Goal: Task Accomplishment & Management: Use online tool/utility

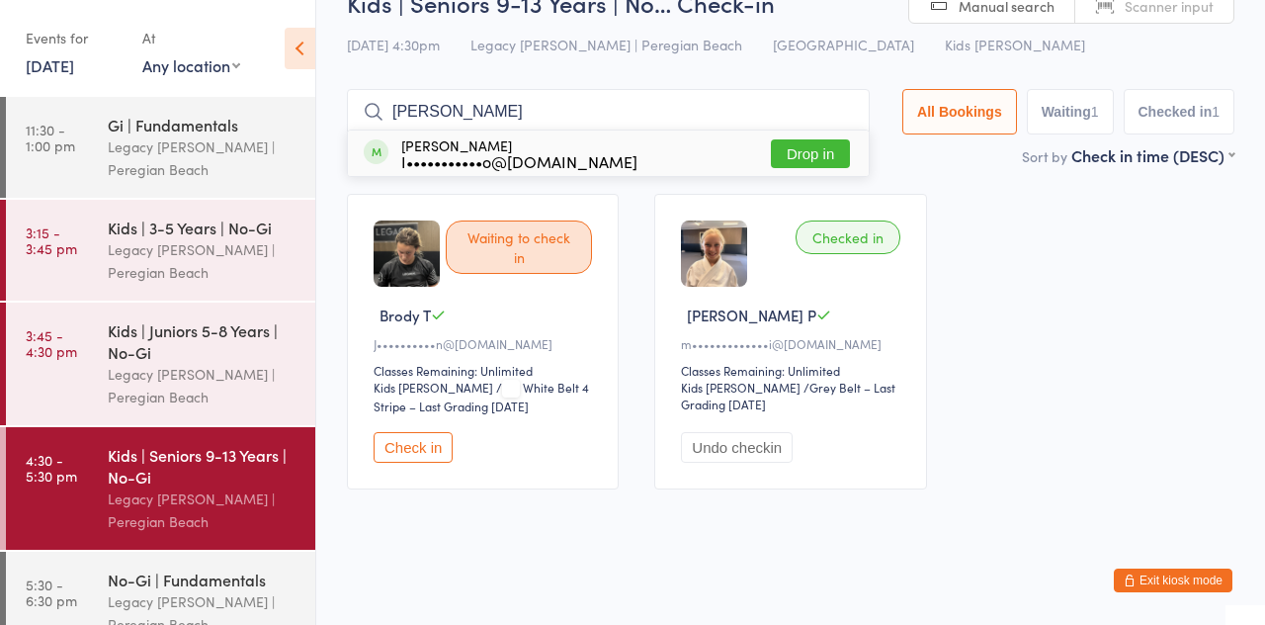
type input "[PERSON_NAME]"
click at [826, 162] on button "Drop in" at bounding box center [810, 153] width 79 height 29
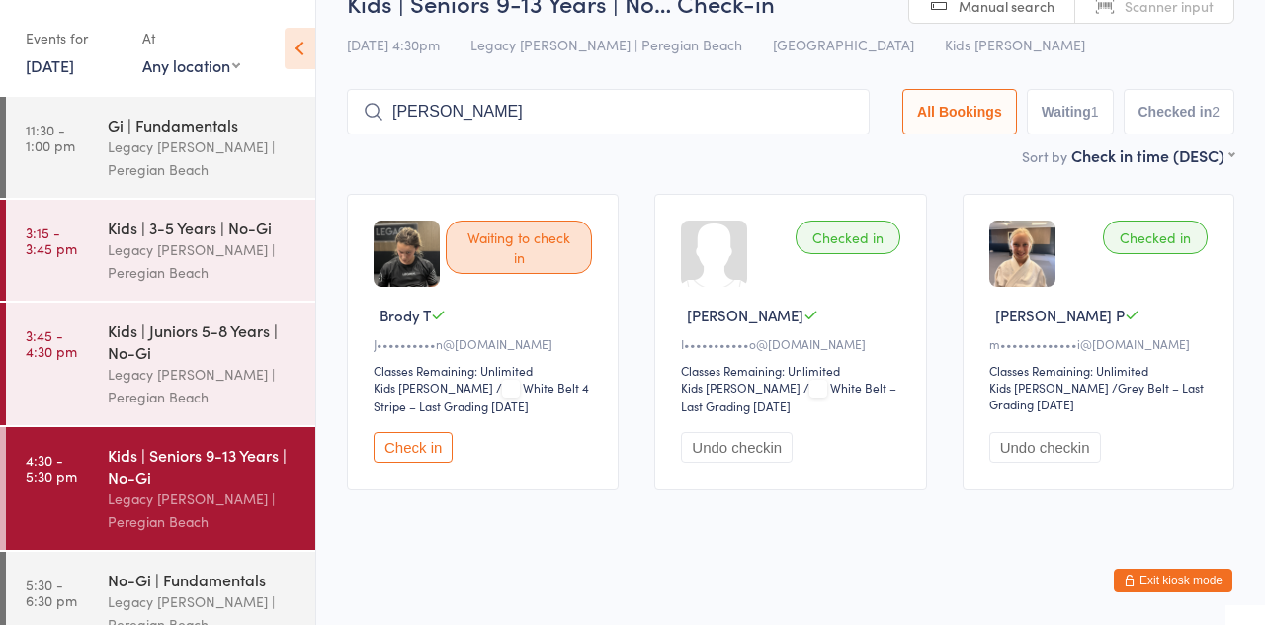
type input "[PERSON_NAME]"
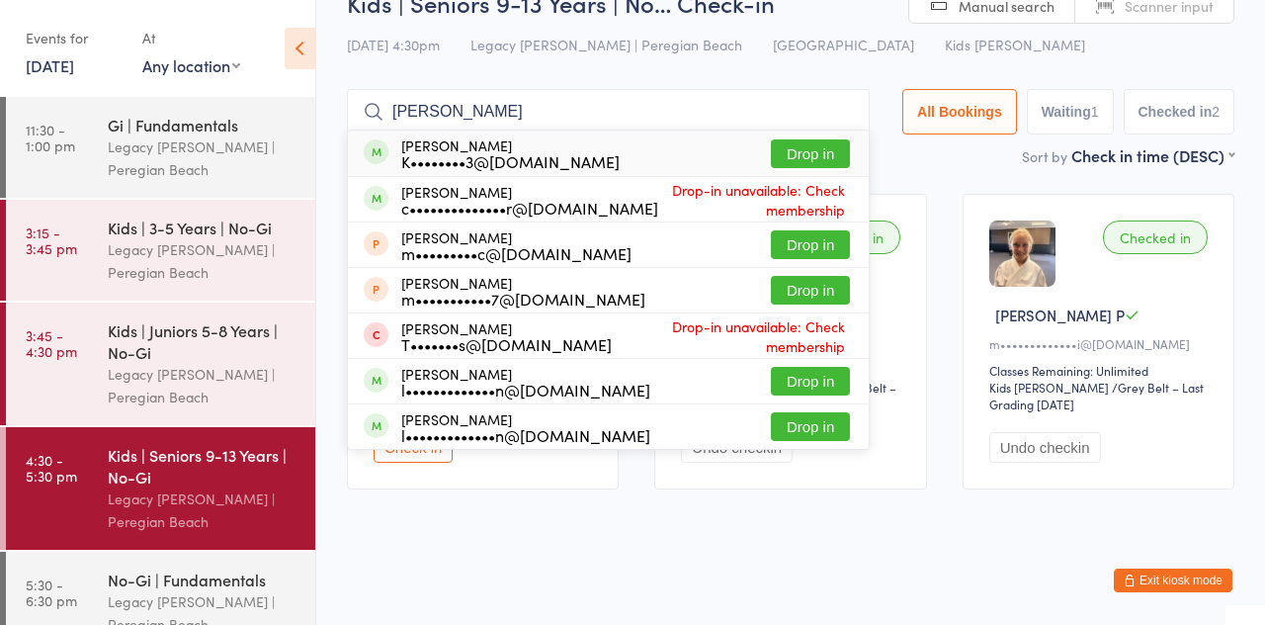
click at [827, 143] on button "Drop in" at bounding box center [810, 153] width 79 height 29
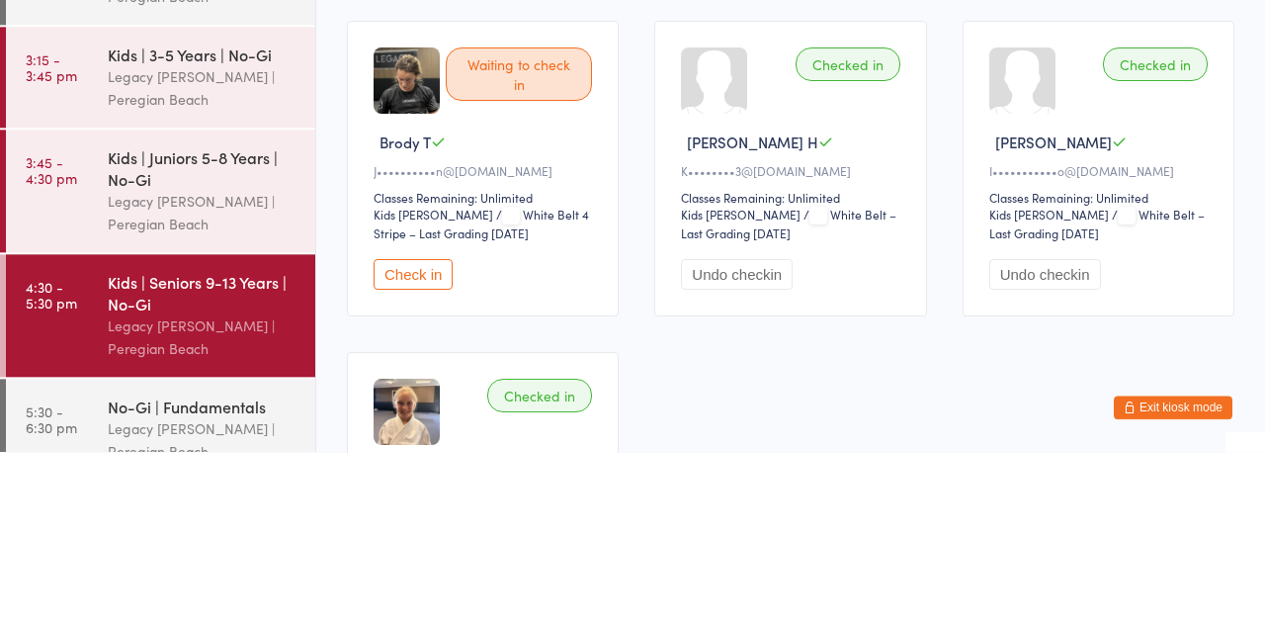
scroll to position [42, 0]
click at [862, 260] on div "Checked in [GEOGRAPHIC_DATA][PERSON_NAME]••••••••3@[DOMAIN_NAME] Classes Remain…" at bounding box center [790, 342] width 272 height 296
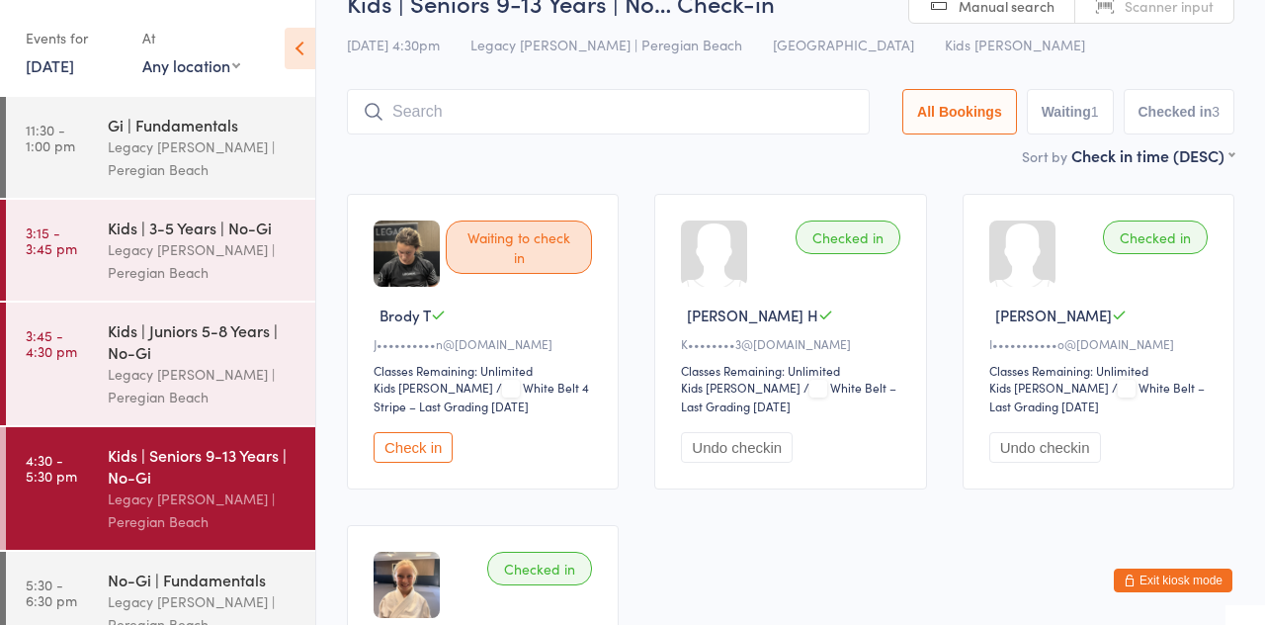
scroll to position [0, 0]
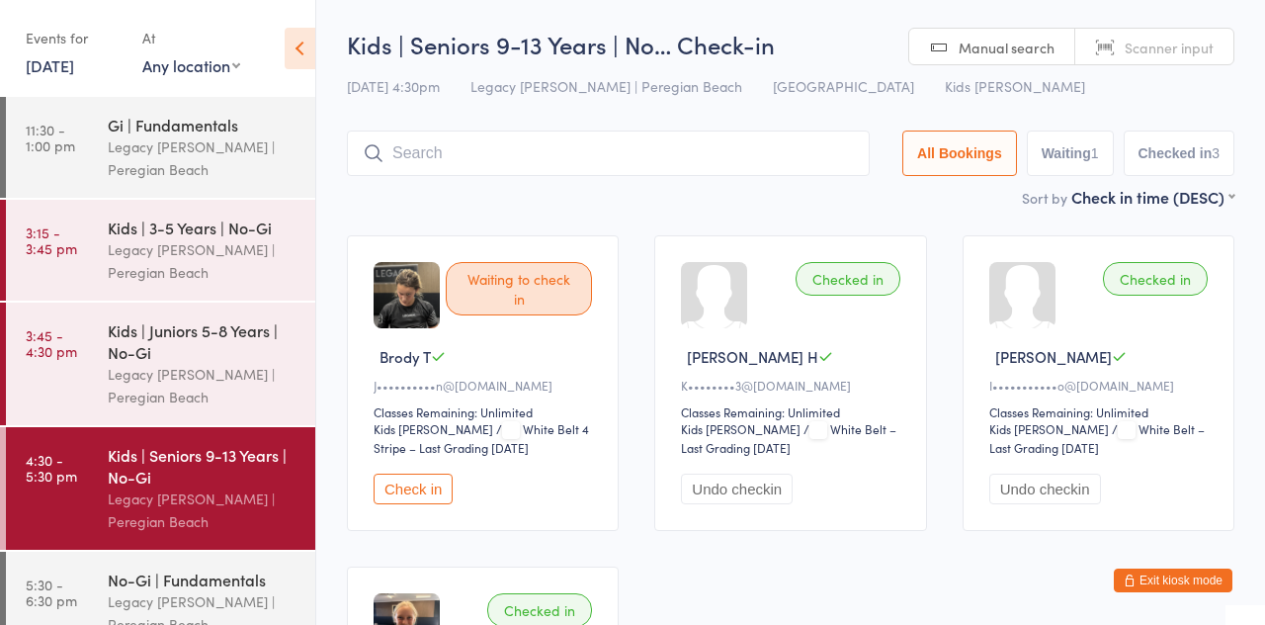
click at [809, 158] on input "search" at bounding box center [608, 152] width 523 height 45
type input "[PERSON_NAME]"
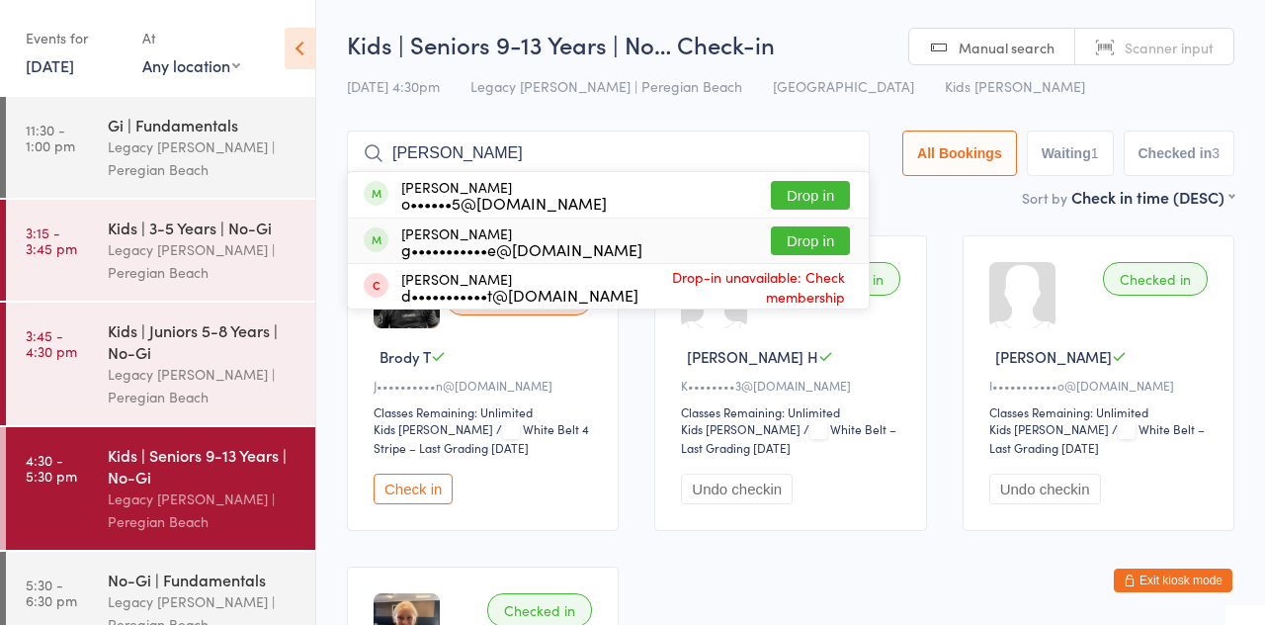
click at [821, 261] on div "[PERSON_NAME] g•••••••••••e@[DOMAIN_NAME] Drop in" at bounding box center [608, 240] width 521 height 44
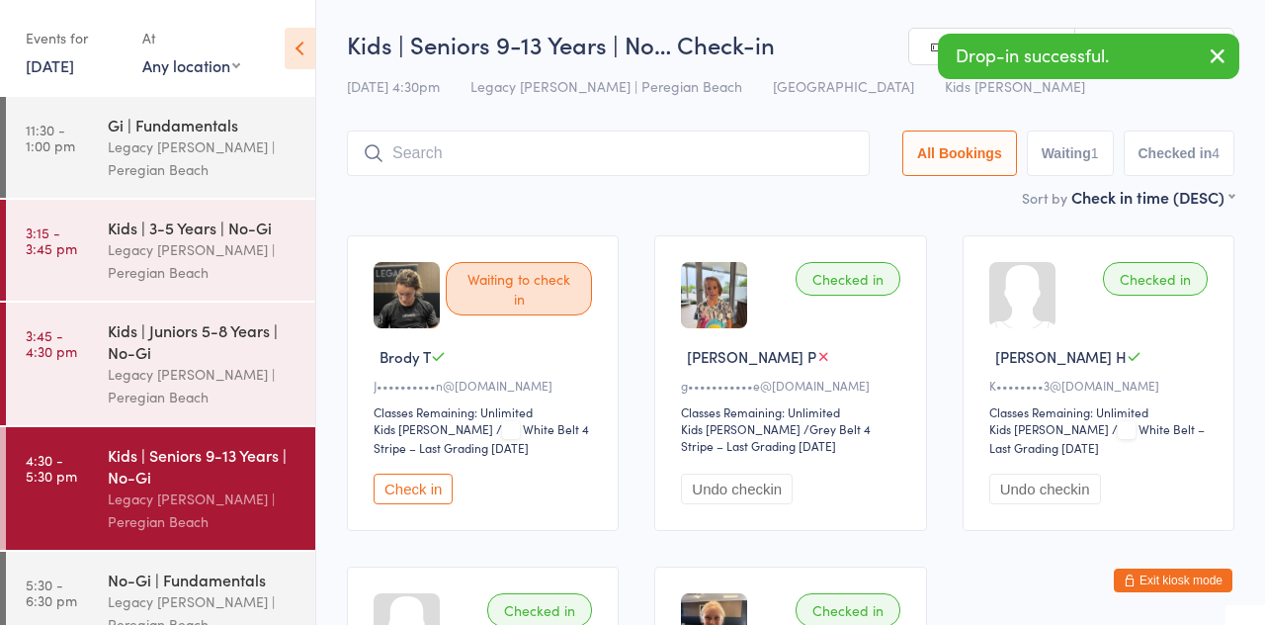
click at [842, 225] on div "Waiting to check in [PERSON_NAME]••••••••••n@[DOMAIN_NAME] Classes Remaining: U…" at bounding box center [790, 548] width 923 height 662
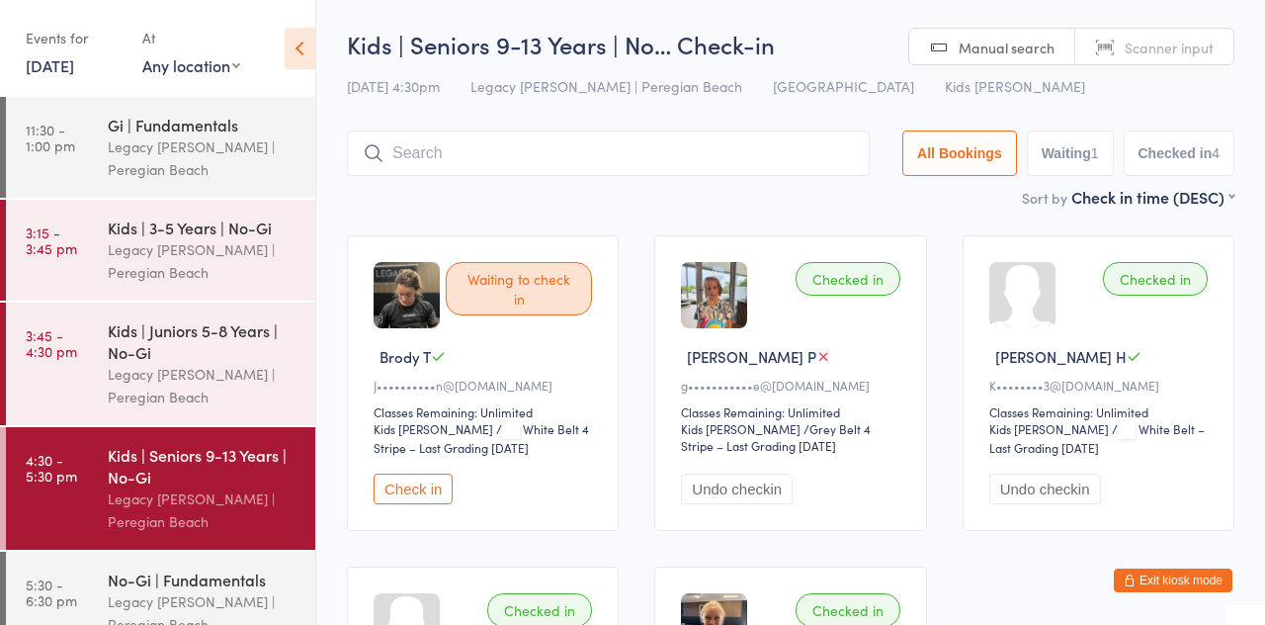
click at [686, 148] on input "search" at bounding box center [608, 152] width 523 height 45
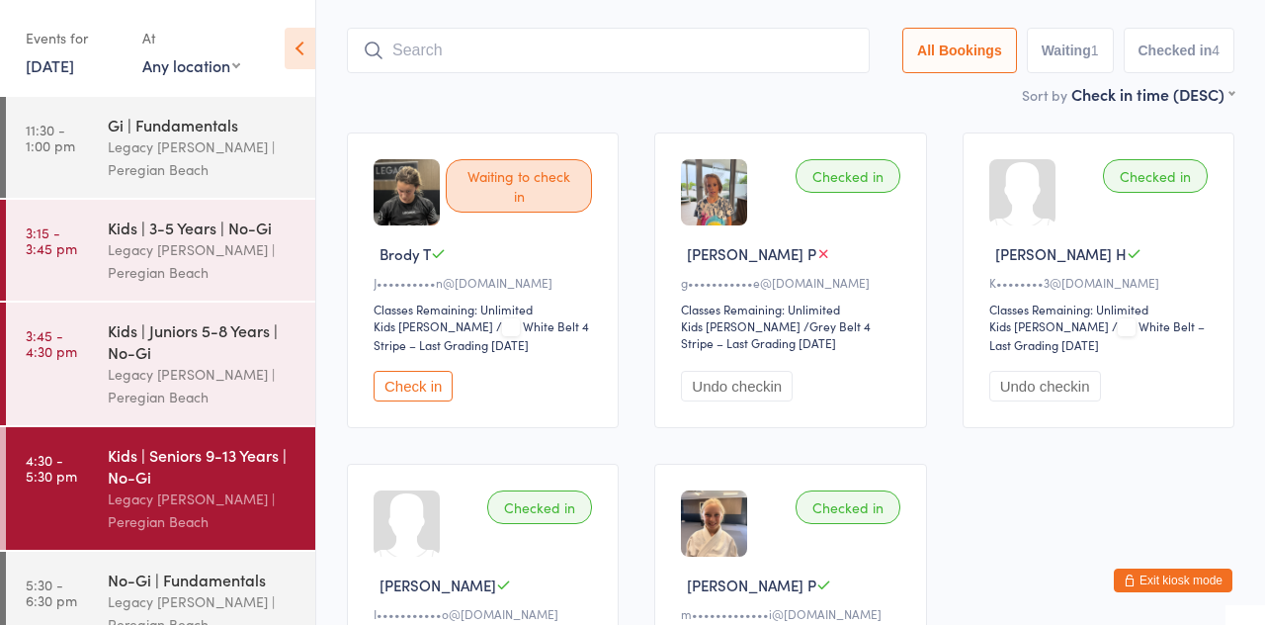
scroll to position [131, 0]
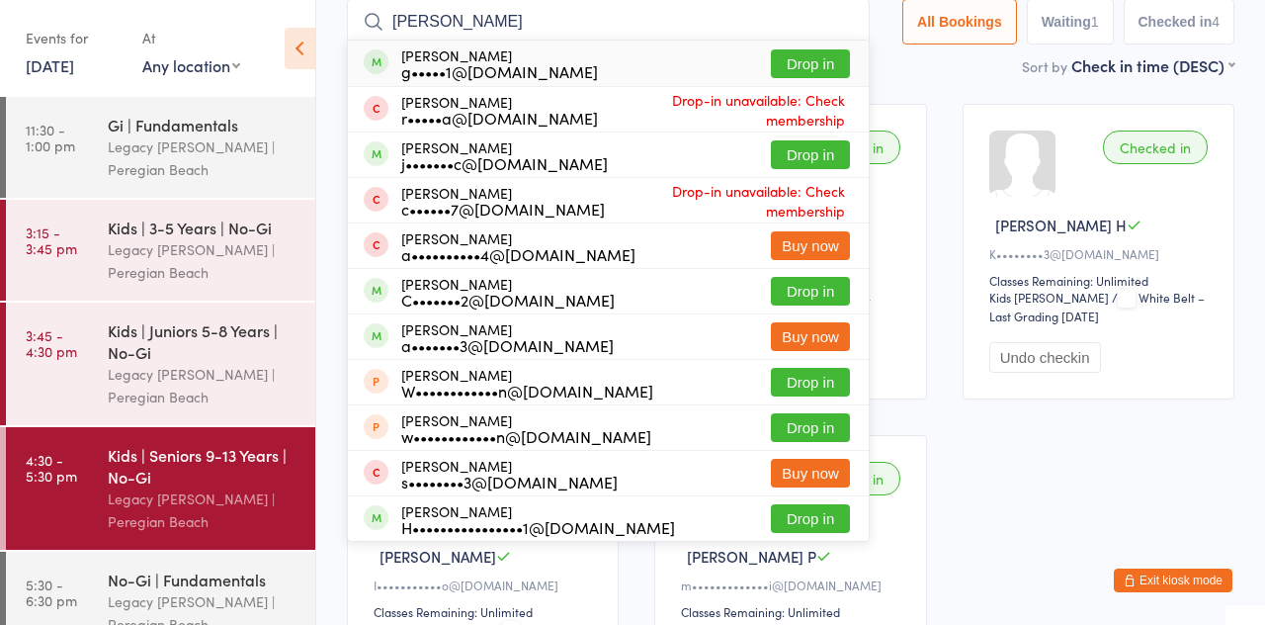
type input "[PERSON_NAME]"
click at [846, 60] on button "Drop in" at bounding box center [810, 63] width 79 height 29
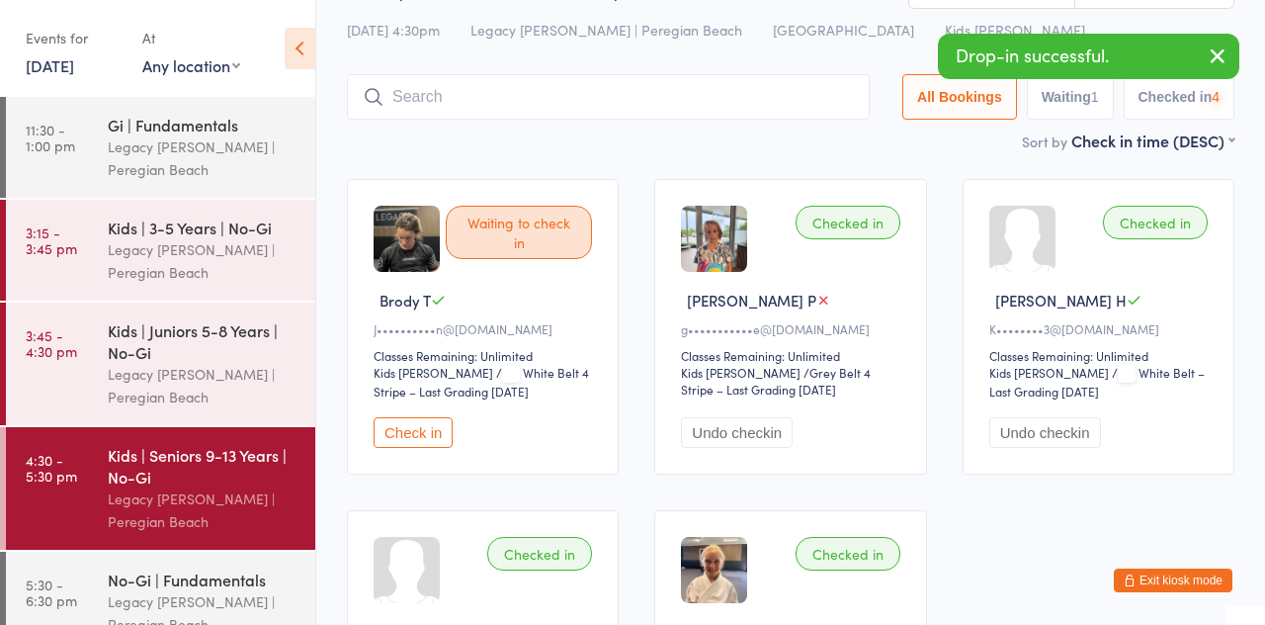
scroll to position [26, 0]
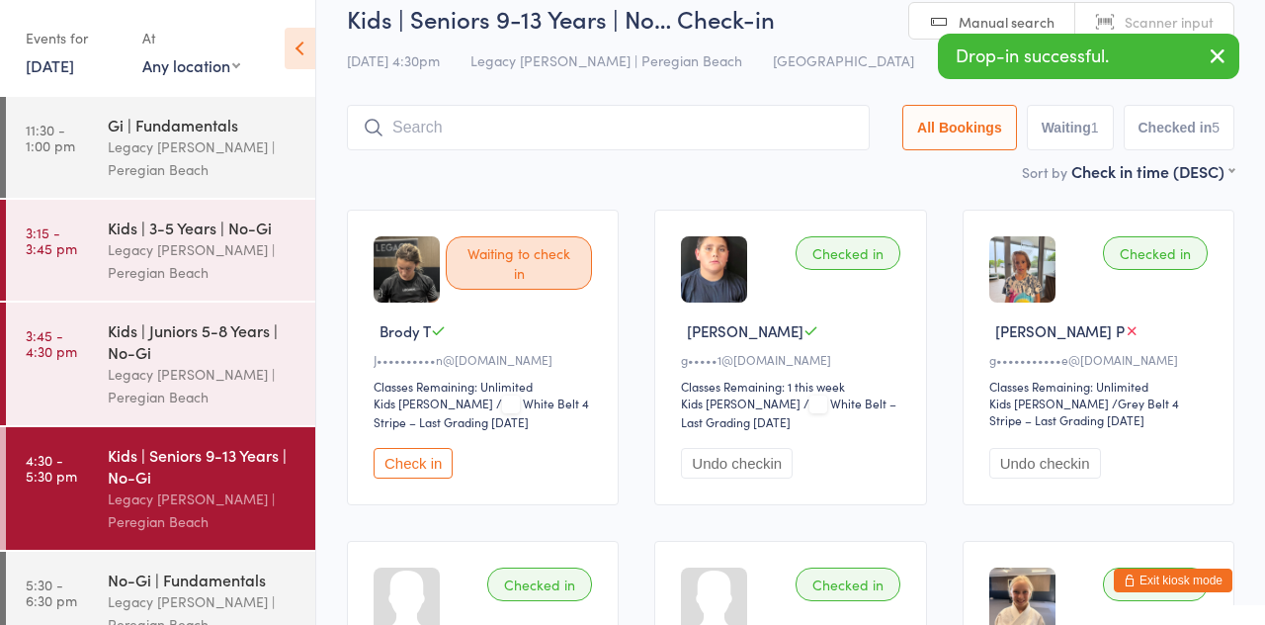
type input "[PERSON_NAME]"
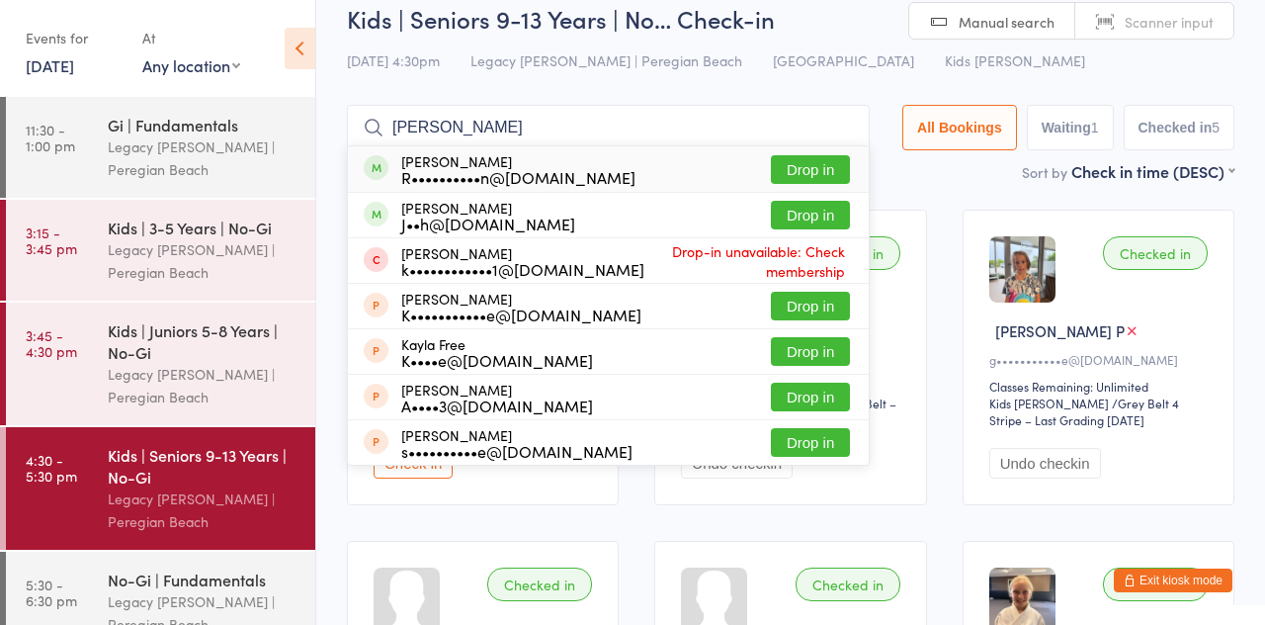
click at [829, 221] on button "Drop in" at bounding box center [810, 215] width 79 height 29
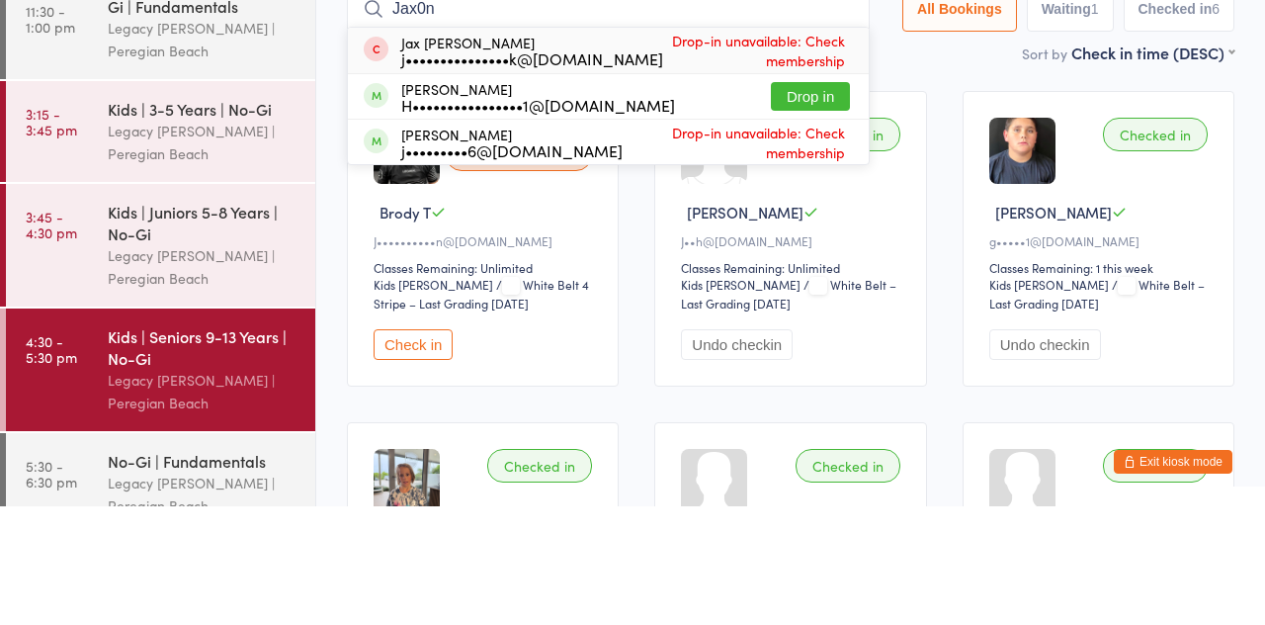
type input "Jax0n"
click at [824, 225] on button "Drop in" at bounding box center [810, 215] width 79 height 29
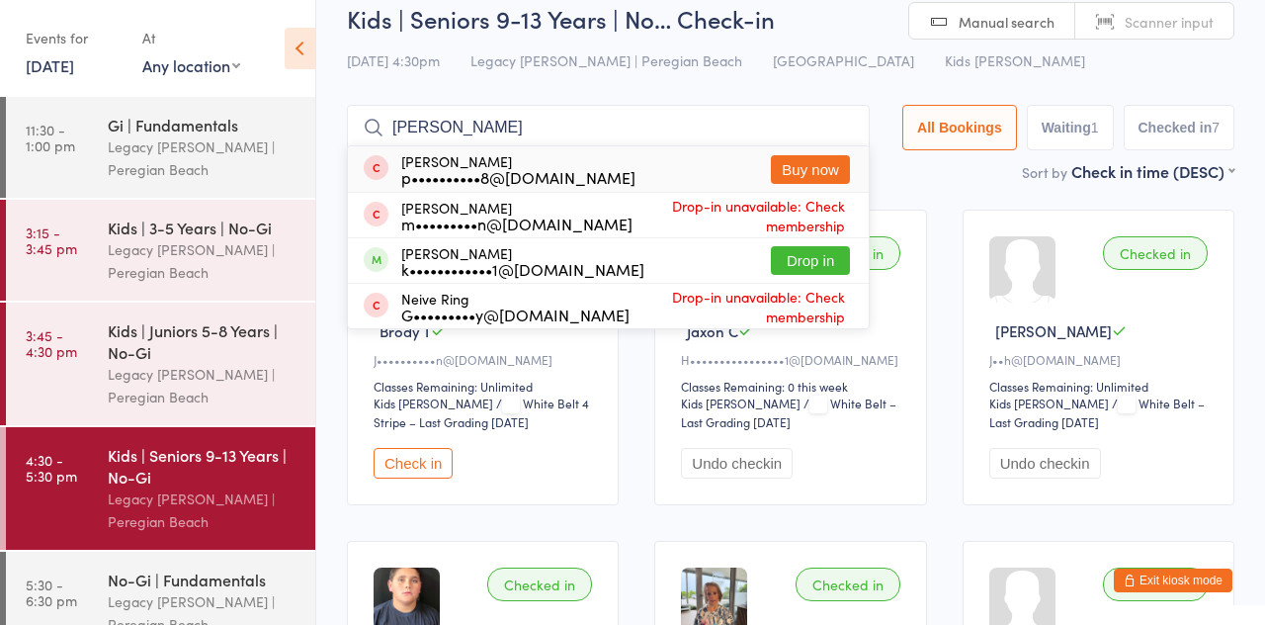
type input "[PERSON_NAME]"
click at [819, 273] on button "Drop in" at bounding box center [810, 260] width 79 height 29
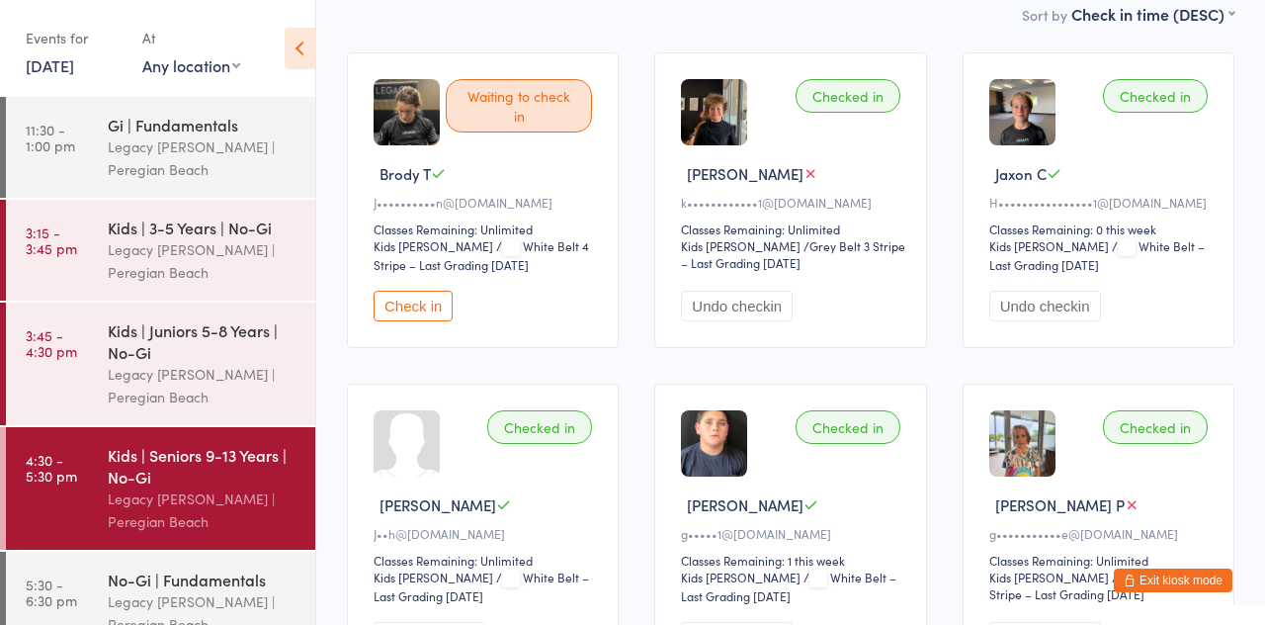
scroll to position [182, 0]
click at [403, 314] on button "Check in" at bounding box center [413, 307] width 79 height 31
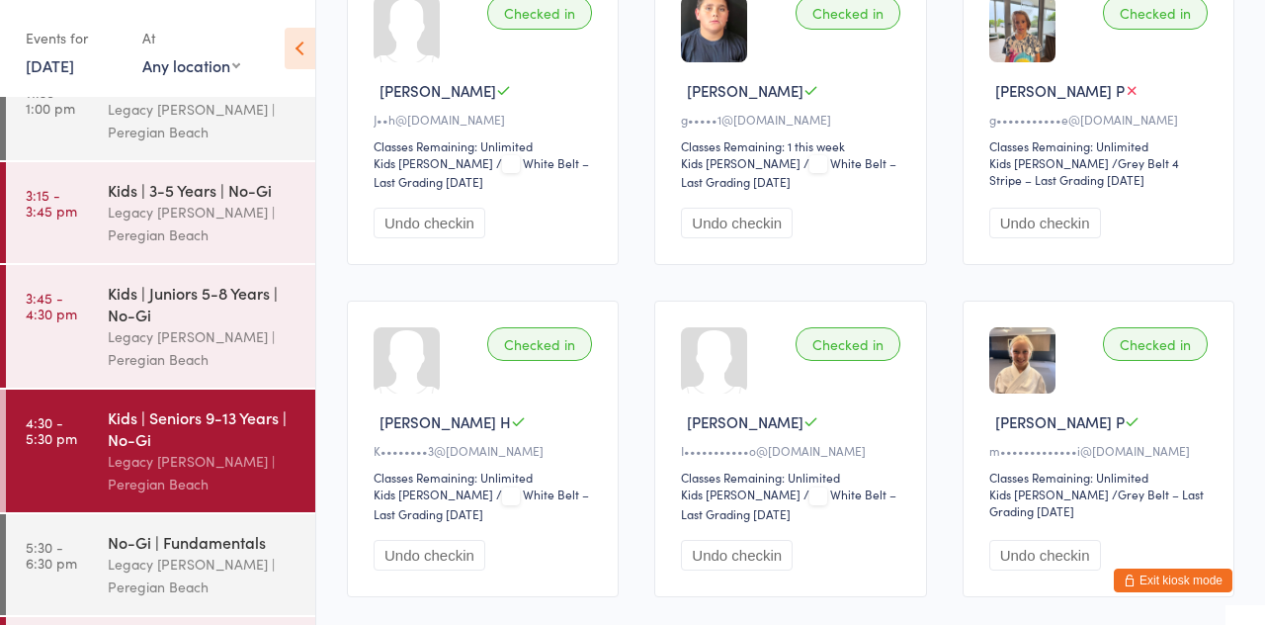
scroll to position [601, 0]
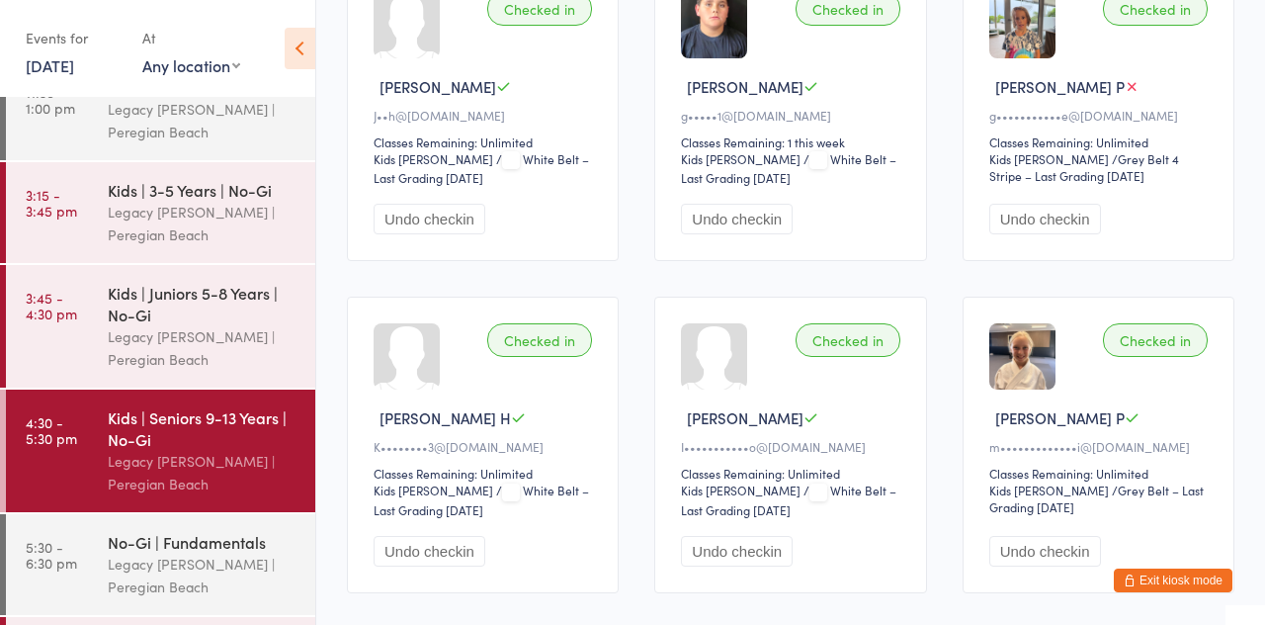
click at [219, 573] on div "Legacy [PERSON_NAME] | Peregian Beach" at bounding box center [203, 575] width 191 height 45
